Goal: Check status: Check status

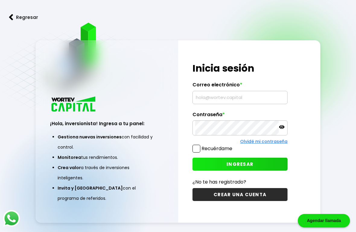
click at [247, 104] on input "text" at bounding box center [239, 97] width 89 height 13
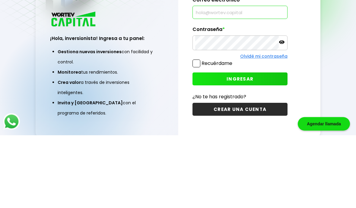
scroll to position [55, 0]
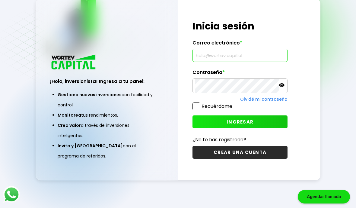
type input "[EMAIL_ADDRESS][DOMAIN_NAME]"
click at [334, 42] on div "Regresar ¡Hola, inversionista! Ingresa a tu panel: Gestiona nuevas inversiones …" at bounding box center [178, 89] width 356 height 239
click at [250, 119] on span "INGRESAR" at bounding box center [239, 122] width 27 height 6
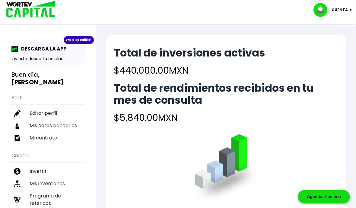
click at [53, 178] on li "Mis inversiones" at bounding box center [47, 184] width 73 height 12
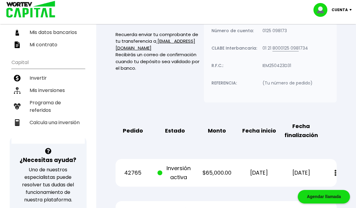
scroll to position [92, 0]
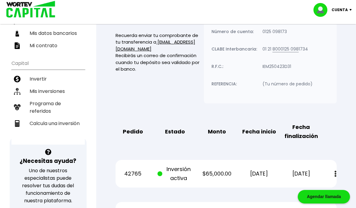
click at [335, 174] on img at bounding box center [335, 174] width 2 height 6
click at [334, 148] on div "Mis inversiones Como inversionista activo de WORTEV CAPITAL, apoyas el crecimie…" at bounding box center [226, 207] width 240 height 487
click at [338, 140] on div "Mis inversiones Como inversionista activo de WORTEV CAPITAL, apoyas el crecimie…" at bounding box center [226, 207] width 240 height 487
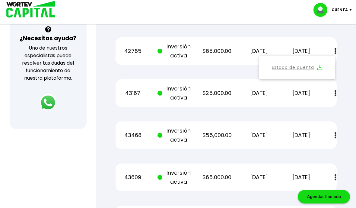
scroll to position [215, 0]
click at [335, 53] on img at bounding box center [335, 52] width 2 height 6
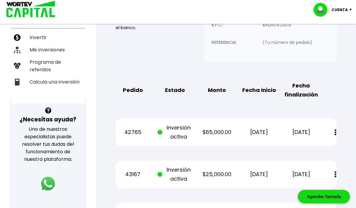
scroll to position [0, 0]
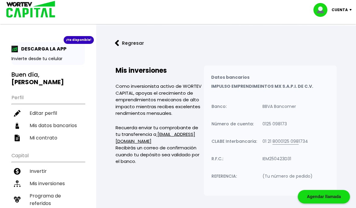
click at [118, 42] on img at bounding box center [117, 43] width 4 height 6
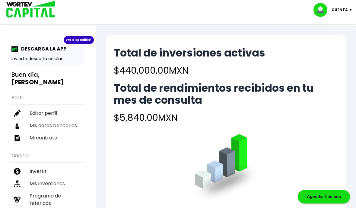
click at [76, 39] on div "¡Ya disponible!" at bounding box center [79, 40] width 30 height 8
click at [342, 9] on p "Cuenta" at bounding box center [339, 9] width 16 height 9
click at [339, 40] on li "Cerrar sesión" at bounding box center [333, 40] width 48 height 12
